Goal: Information Seeking & Learning: Learn about a topic

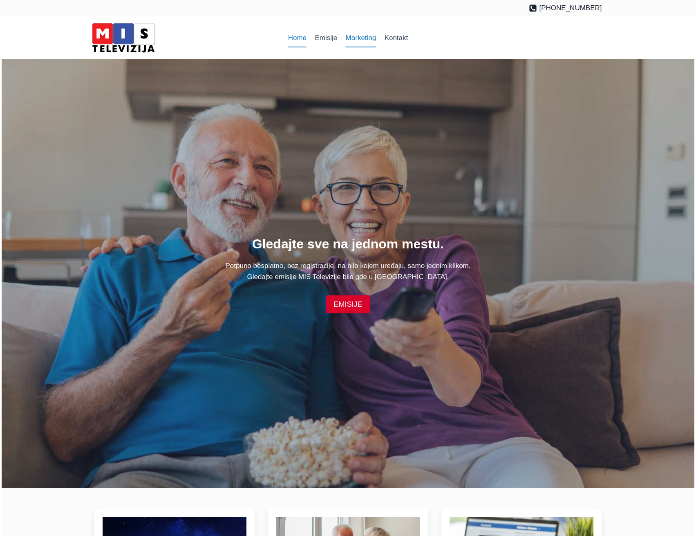
click at [356, 38] on link "Marketing" at bounding box center [360, 38] width 39 height 20
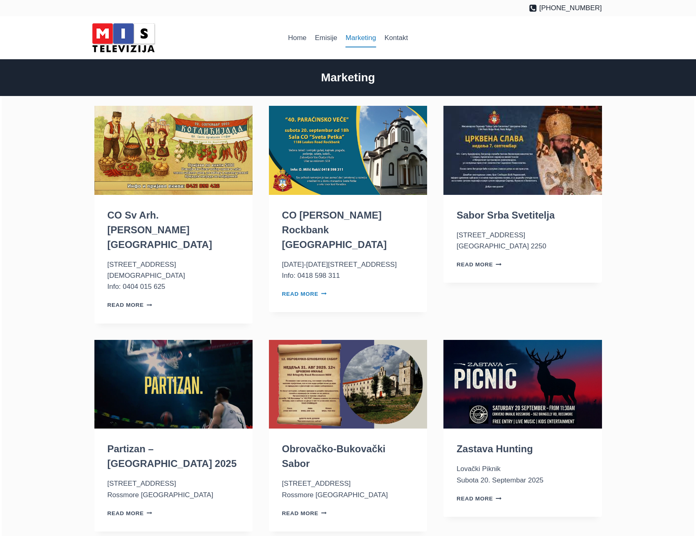
click at [311, 291] on link "Read More CO Sv Petka Rockbank VIC Continue" at bounding box center [304, 294] width 45 height 6
